Goal: Obtain resource: Obtain resource

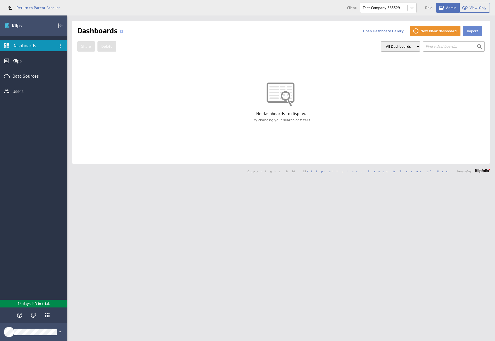
click at [468, 31] on button "Import" at bounding box center [472, 31] width 19 height 10
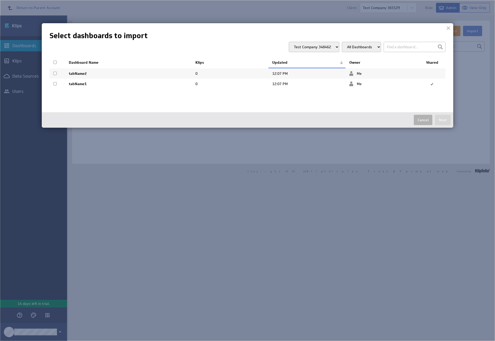
select select "7c7a4275589db40838fdd255d0048c64"
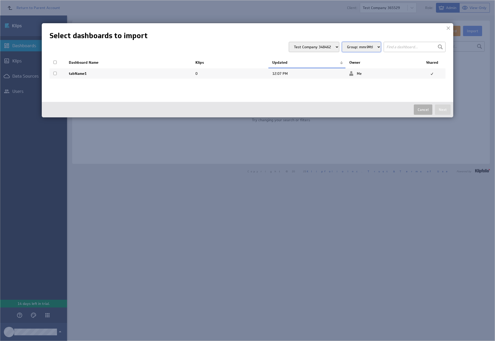
click at [55, 73] on input "checkbox" at bounding box center [54, 73] width 3 height 3
checkbox input "true"
